Goal: Information Seeking & Learning: Find contact information

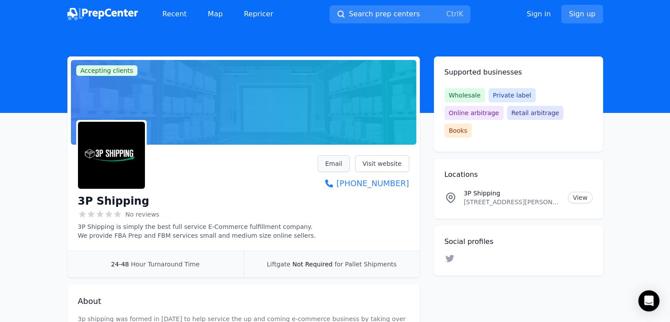
click at [337, 165] on link "Email" at bounding box center [334, 163] width 32 height 17
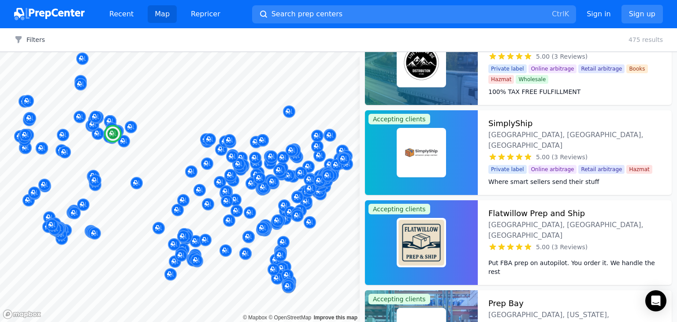
scroll to position [7054, 0]
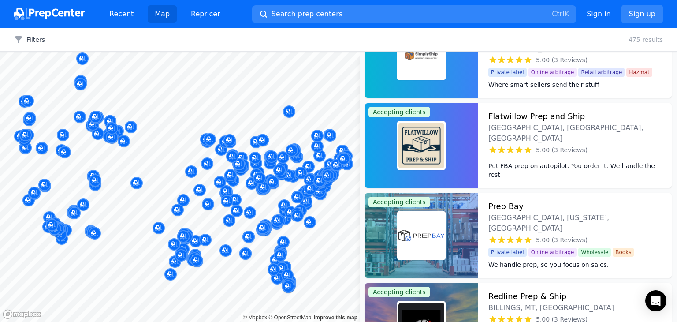
drag, startPoint x: 411, startPoint y: 152, endPoint x: 387, endPoint y: 138, distance: 27.0
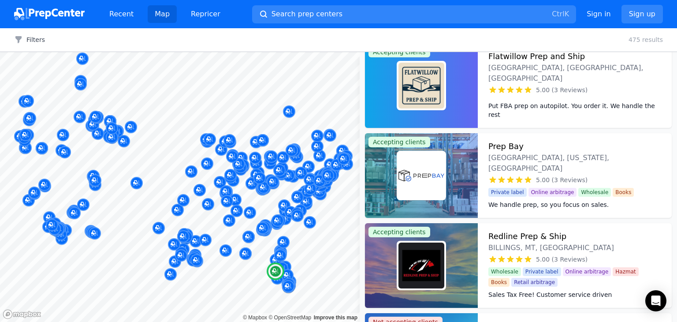
scroll to position [7120, 0]
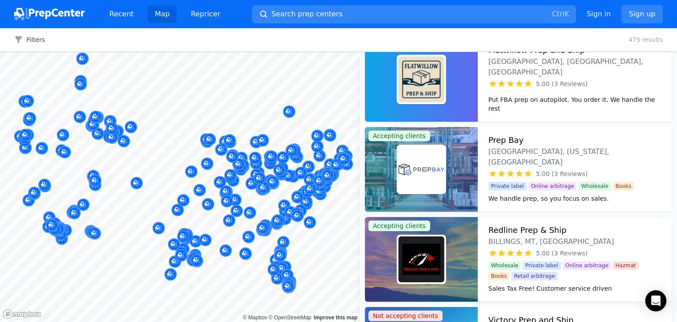
drag, startPoint x: 389, startPoint y: 140, endPoint x: 378, endPoint y: 170, distance: 32.5
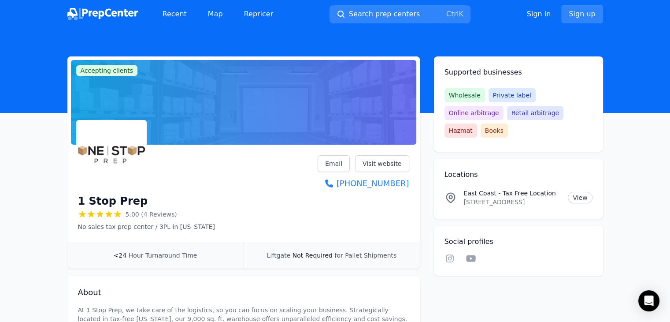
click at [105, 204] on h1 "1 Stop Prep" at bounding box center [113, 201] width 70 height 14
copy div "1 Stop Prep"
click at [521, 197] on p "1 Chestnut St, 5-E, Nashua, NH, 03060, US" at bounding box center [512, 201] width 97 height 9
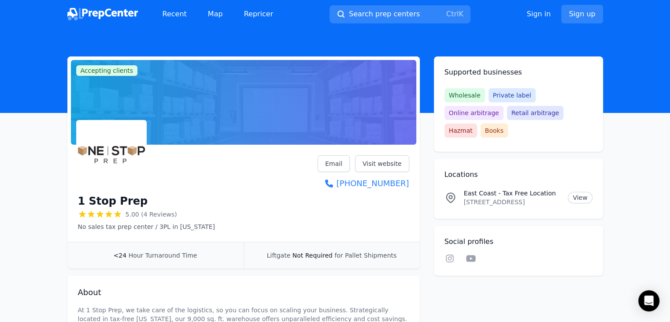
click at [521, 197] on p "1 Chestnut St, 5-E, Nashua, NH, 03060, US" at bounding box center [512, 201] width 97 height 9
copy p "1 Chestnut St, 5-E, Nashua, NH, 03060, US"
click at [393, 164] on link "Visit website" at bounding box center [382, 163] width 54 height 17
click at [342, 162] on link "Email" at bounding box center [334, 163] width 32 height 17
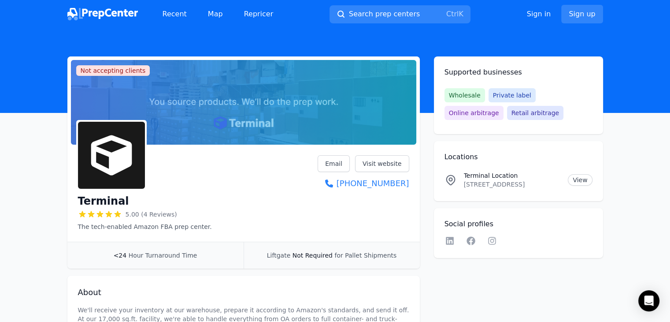
click at [114, 198] on h1 "Terminal" at bounding box center [103, 201] width 51 height 14
copy h1 "Terminal"
click at [488, 187] on p "35 Industrial Dr Unit 4, East Longmeadow, MA, 01028, US" at bounding box center [512, 184] width 97 height 9
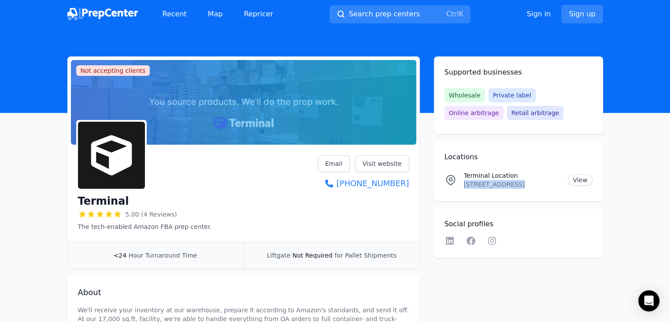
click at [488, 187] on p "35 Industrial Dr Unit 4, East Longmeadow, MA, 01028, US" at bounding box center [512, 184] width 97 height 9
copy p "35 Industrial Dr Unit 4, East Longmeadow, MA, 01028, US"
click at [344, 164] on link "Email" at bounding box center [334, 163] width 32 height 17
click at [381, 160] on link "Visit website" at bounding box center [382, 163] width 54 height 17
click at [340, 160] on link "Email" at bounding box center [334, 163] width 32 height 17
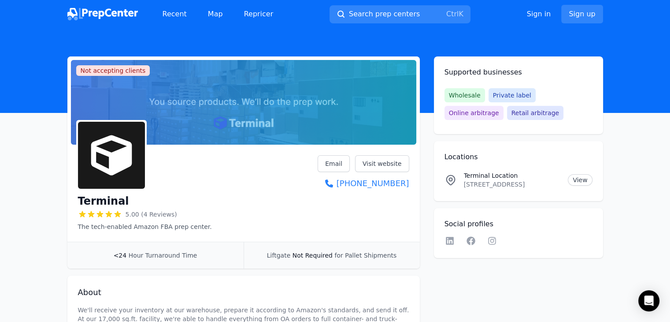
click at [108, 200] on h1 "Terminal" at bounding box center [103, 201] width 51 height 14
copy div "Terminal"
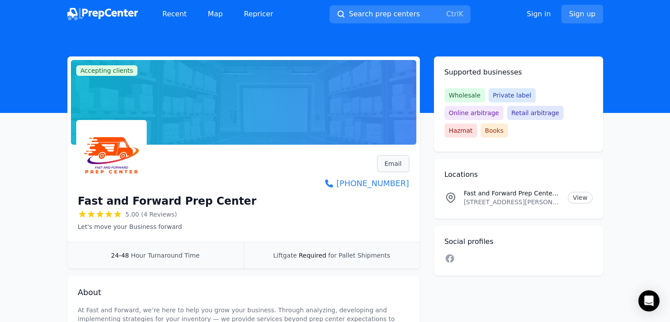
click at [393, 166] on link "Email" at bounding box center [393, 163] width 32 height 17
click at [132, 199] on h1 "Fast and Forward Prep Center" at bounding box center [167, 201] width 178 height 14
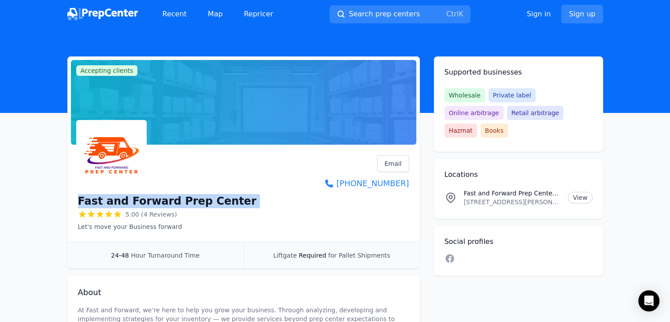
click at [132, 199] on h1 "Fast and Forward Prep Center" at bounding box center [167, 201] width 178 height 14
copy div "Fast and Forward Prep Center"
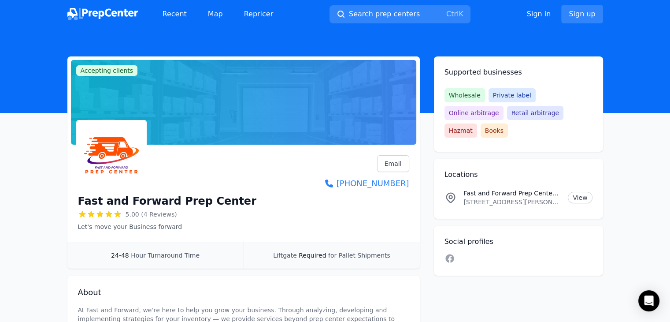
click at [486, 197] on p "7801 Congress Street, New Port Richey, Florida , 34653, US" at bounding box center [512, 201] width 97 height 9
copy p "7801 Congress Street, New Port Richey, Florida , 34653, US"
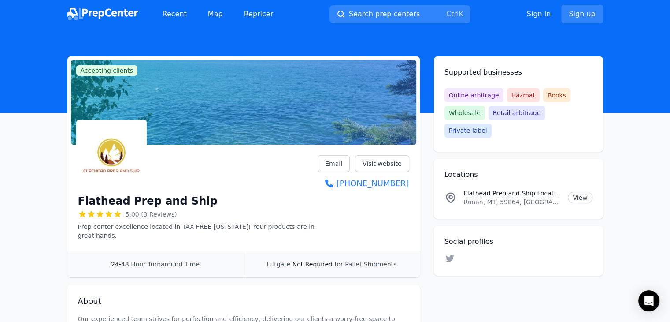
click at [134, 197] on h1 "Flathead Prep and Ship" at bounding box center [148, 201] width 140 height 14
copy div "Flathead Prep and Ship"
click at [500, 197] on p "Ronan, MT, 59864, [GEOGRAPHIC_DATA]" at bounding box center [512, 201] width 97 height 9
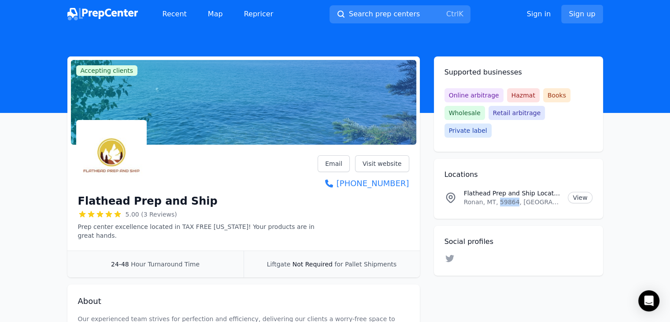
click at [500, 197] on p "Ronan, MT, 59864, [GEOGRAPHIC_DATA]" at bounding box center [512, 201] width 97 height 9
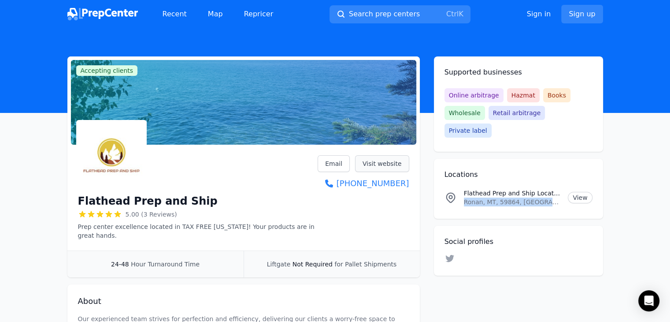
click at [379, 167] on link "Visit website" at bounding box center [382, 163] width 54 height 17
click at [341, 164] on link "Email" at bounding box center [334, 163] width 32 height 17
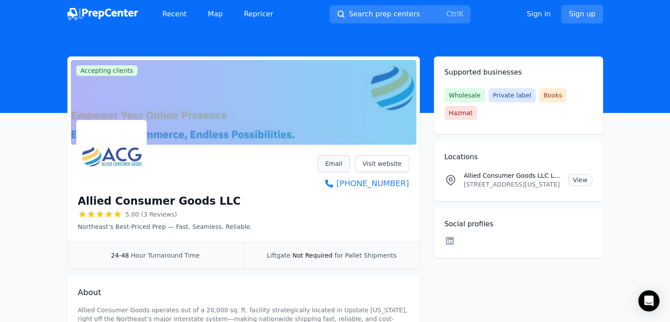
click at [335, 167] on link "Email" at bounding box center [334, 163] width 32 height 17
click at [167, 199] on h1 "Allied Consumer Goods LLC" at bounding box center [159, 201] width 163 height 14
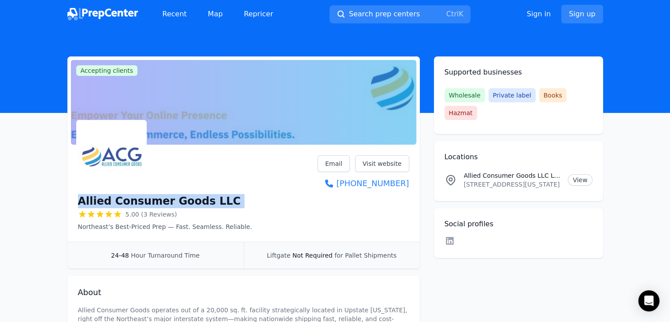
click at [167, 199] on h1 "Allied Consumer Goods LLC" at bounding box center [159, 201] width 163 height 14
copy div "Allied Consumer Goods LLC"
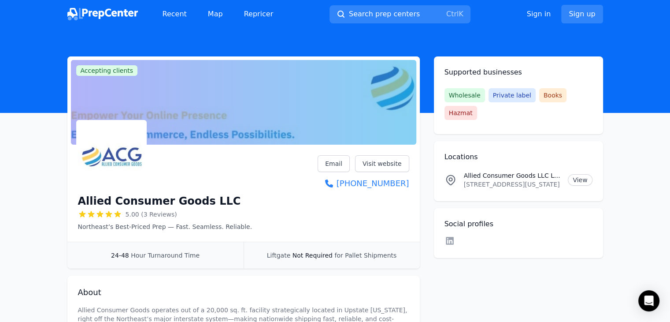
click at [476, 180] on p "703 Oriskany Blvd , STE 3, Yorkville, New York, 13495, US" at bounding box center [512, 184] width 97 height 9
copy p "703 Oriskany Blvd , STE 3, Yorkville, New York, 13495, US"
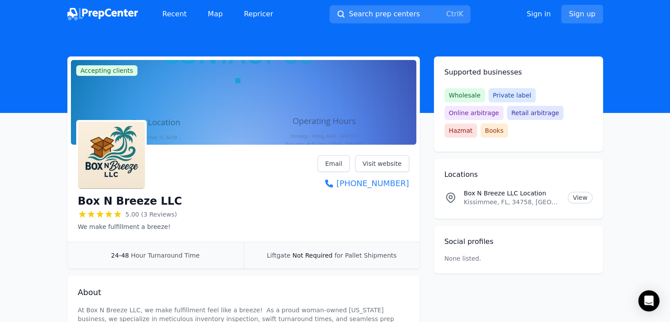
click at [153, 200] on h1 "Box N Breeze LLC" at bounding box center [130, 201] width 104 height 14
copy div "Box N Breeze LLC"
click at [330, 164] on link "Email" at bounding box center [334, 163] width 32 height 17
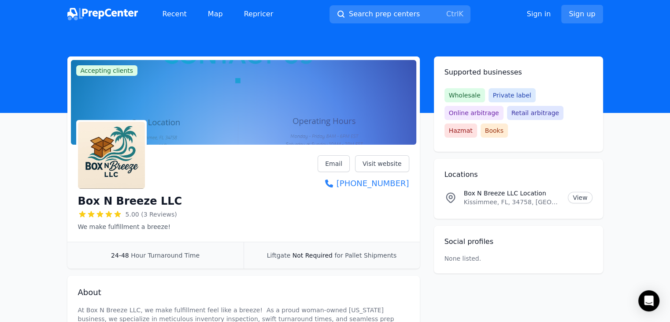
click at [492, 197] on p "Kissimmee, FL, 34758, [GEOGRAPHIC_DATA]" at bounding box center [512, 201] width 97 height 9
copy p "Kissimmee, FL, 34758, [GEOGRAPHIC_DATA]"
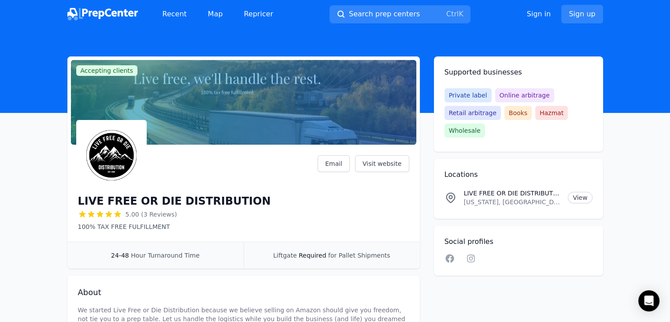
click at [181, 200] on h1 "LIVE FREE OR DIE DISTRIBUTION" at bounding box center [174, 201] width 193 height 14
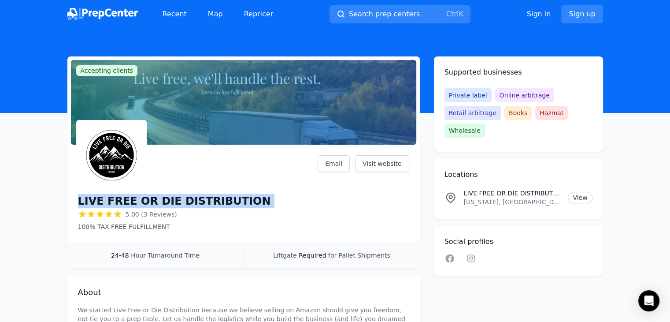
click at [181, 200] on h1 "LIVE FREE OR DIE DISTRIBUTION" at bounding box center [174, 201] width 193 height 14
copy div "LIVE FREE OR DIE DISTRIBUTION"
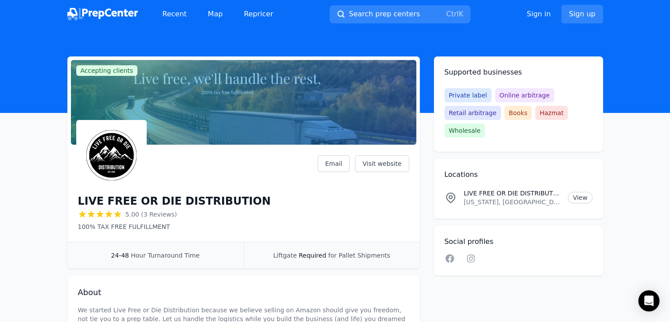
click at [488, 203] on p "[US_STATE], [GEOGRAPHIC_DATA]" at bounding box center [512, 201] width 97 height 9
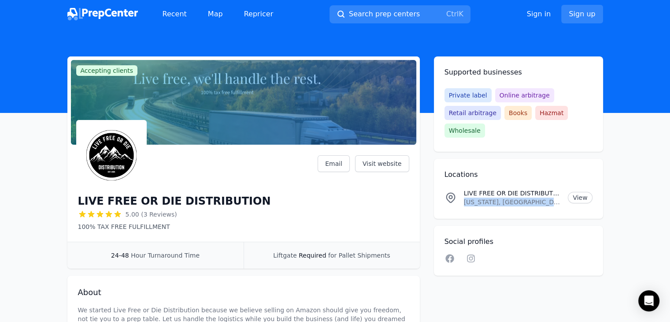
click at [488, 203] on p "[US_STATE], [GEOGRAPHIC_DATA]" at bounding box center [512, 201] width 97 height 9
click at [326, 163] on link "Email" at bounding box center [334, 163] width 32 height 17
click at [178, 202] on h1 "LIVE FREE OR DIE DISTRIBUTION" at bounding box center [174, 201] width 193 height 14
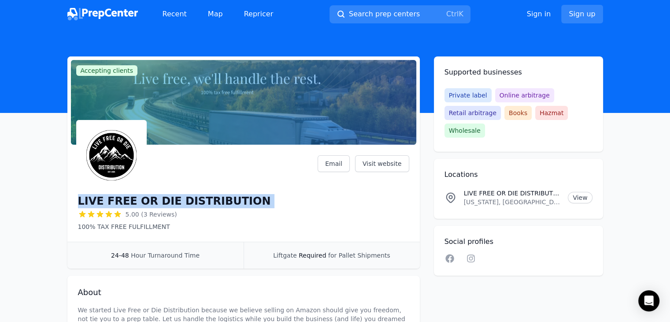
click at [178, 202] on h1 "LIVE FREE OR DIE DISTRIBUTION" at bounding box center [174, 201] width 193 height 14
copy div "LIVE FREE OR DIE DISTRIBUTION"
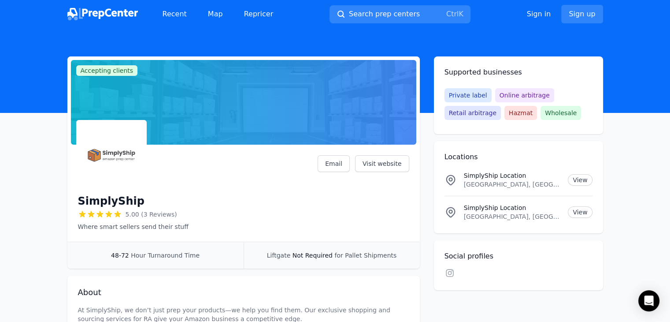
click at [103, 203] on h1 "SimplyShip" at bounding box center [111, 201] width 67 height 14
copy h1 "SimplyShip"
click at [485, 185] on p "Orlando, FL, US" at bounding box center [512, 184] width 97 height 9
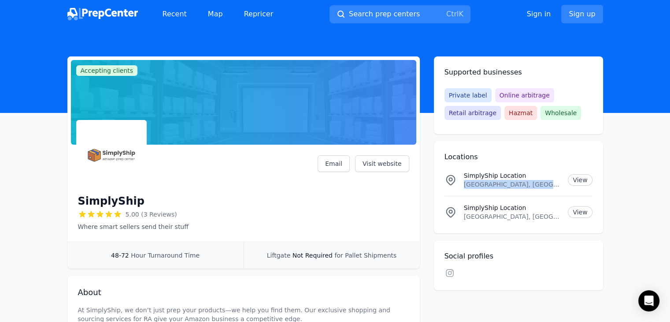
click at [485, 185] on p "Orlando, FL, US" at bounding box center [512, 184] width 97 height 9
copy p "Orlando, FL, US"
click at [334, 163] on link "Email" at bounding box center [334, 163] width 32 height 17
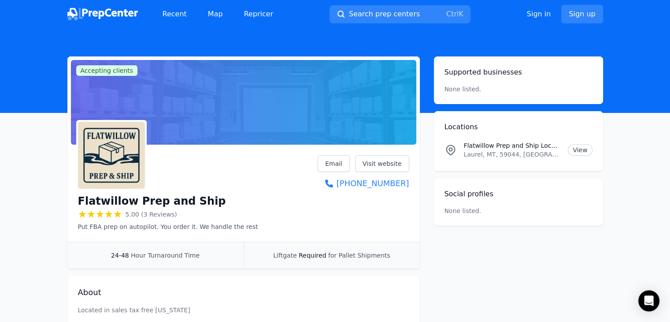
click at [127, 203] on h1 "Flatwillow Prep and Ship" at bounding box center [152, 201] width 148 height 14
copy div "Flatwillow Prep and Ship"
click at [500, 156] on p "Laurel, MT, 59044, [GEOGRAPHIC_DATA]" at bounding box center [512, 154] width 97 height 9
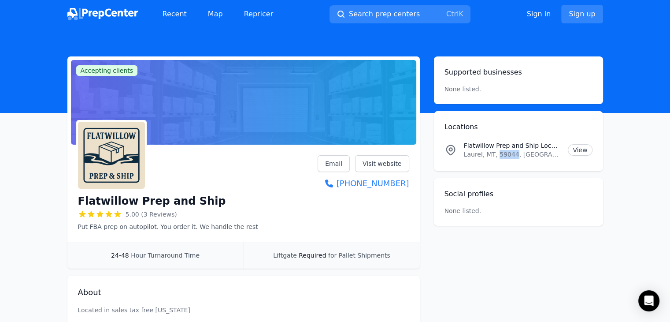
click at [500, 156] on p "Laurel, MT, 59044, US" at bounding box center [512, 154] width 97 height 9
copy p "Laurel, MT, 59044, US"
click at [342, 161] on link "Email" at bounding box center [334, 163] width 32 height 17
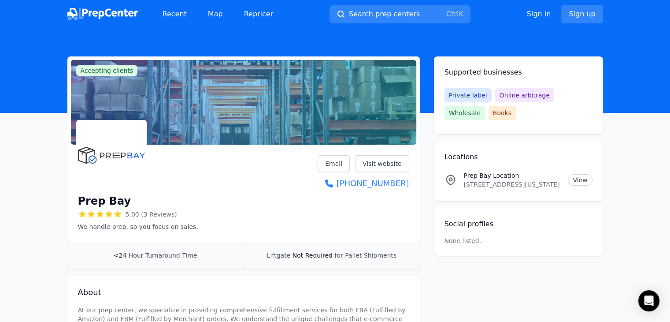
click at [93, 198] on h1 "Prep Bay" at bounding box center [104, 201] width 53 height 14
copy div "Prep Bay"
click at [497, 182] on p "[STREET_ADDRESS][US_STATE]" at bounding box center [512, 184] width 97 height 9
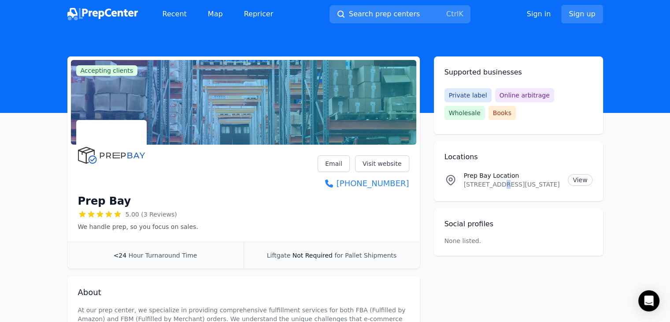
click at [497, 182] on p "[STREET_ADDRESS][US_STATE]" at bounding box center [512, 184] width 97 height 9
copy p "[STREET_ADDRESS][US_STATE]"
click at [344, 167] on link "Email" at bounding box center [334, 163] width 32 height 17
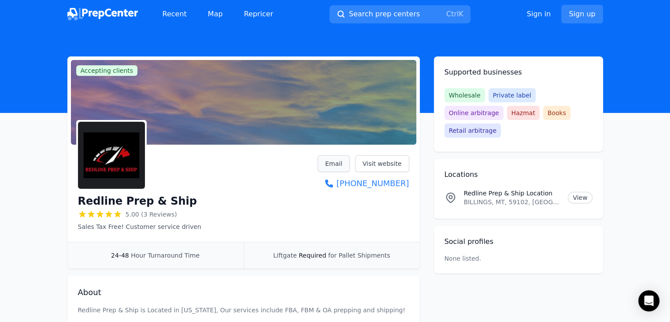
click at [338, 159] on link "Email" at bounding box center [334, 163] width 32 height 17
click at [120, 204] on h1 "Redline Prep & Ship" at bounding box center [137, 201] width 119 height 14
copy div "Redline Prep & Ship"
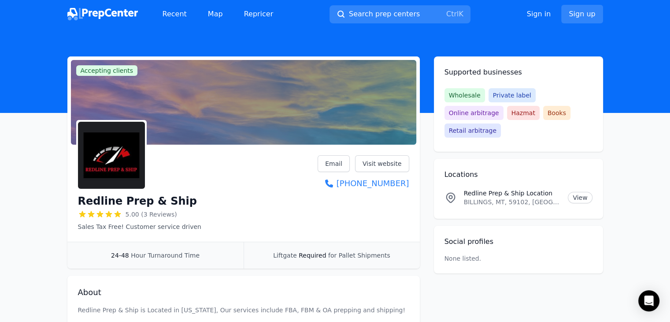
click at [489, 197] on p "BILLINGS, MT, 59102, [GEOGRAPHIC_DATA]" at bounding box center [512, 201] width 97 height 9
copy p "BILLINGS, MT, 59102, [GEOGRAPHIC_DATA]"
click at [335, 166] on link "Email" at bounding box center [334, 163] width 32 height 17
